Goal: Communication & Community: Participate in discussion

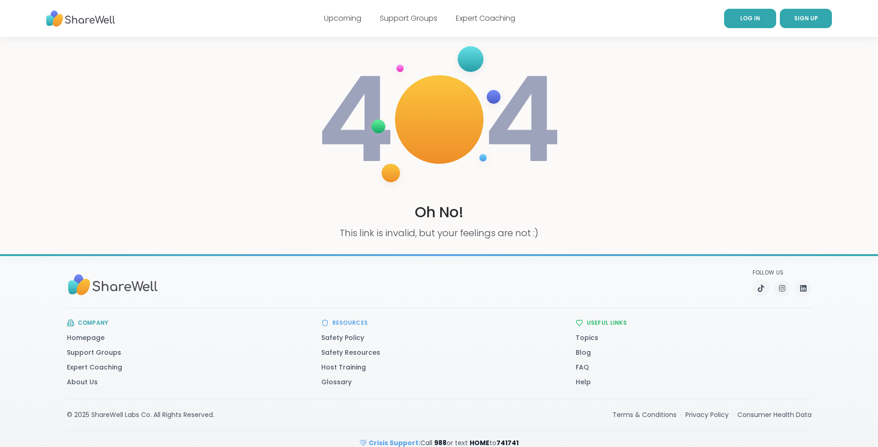
click at [750, 23] on link "LOG IN" at bounding box center [750, 18] width 52 height 19
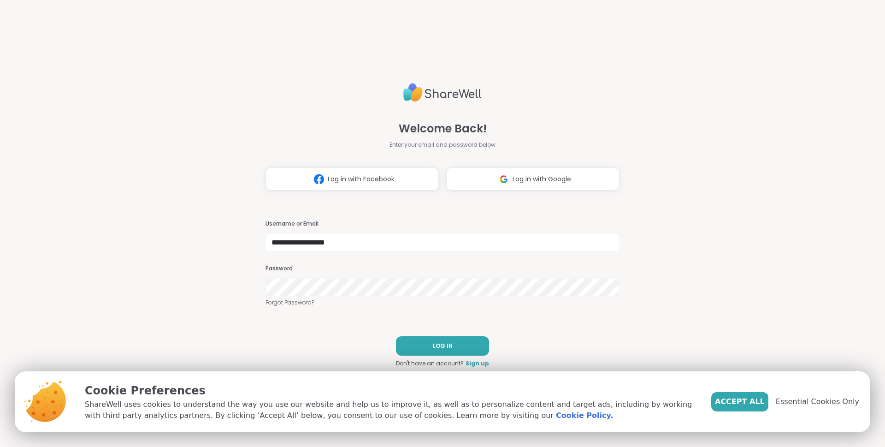
click at [446, 336] on div "LOG IN Don't have an account? Sign up" at bounding box center [442, 351] width 93 height 31
click at [513, 174] on span "Log in with Google" at bounding box center [542, 179] width 59 height 10
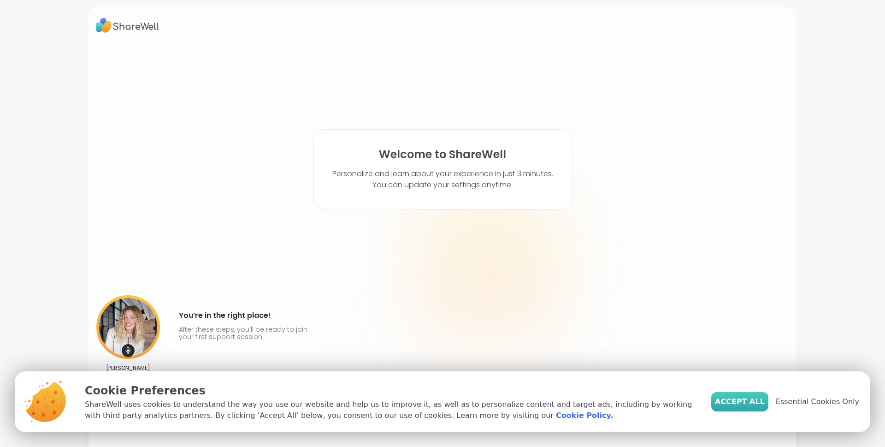
click at [749, 402] on span "Accept All" at bounding box center [740, 401] width 50 height 11
